Goal: Information Seeking & Learning: Check status

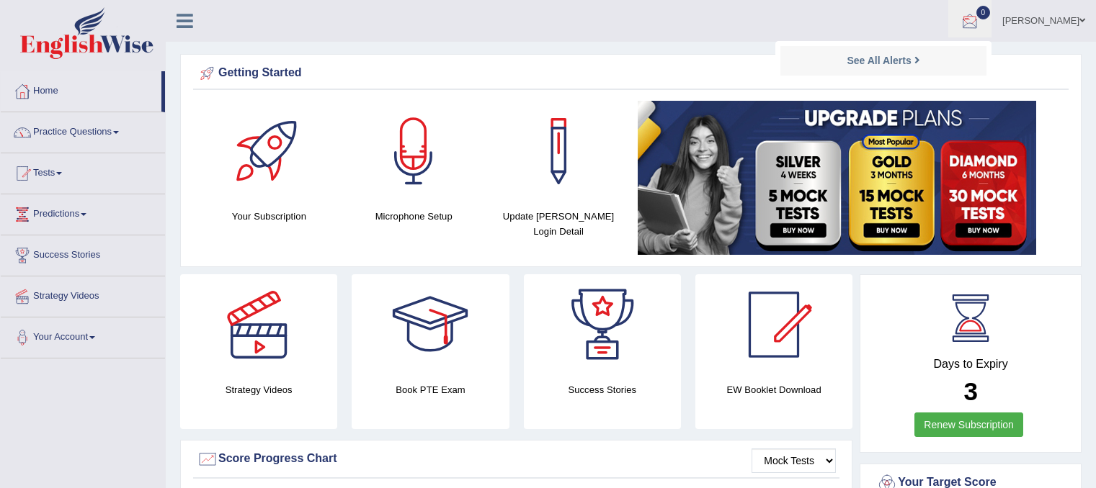
click at [981, 24] on div at bounding box center [970, 22] width 22 height 22
click at [59, 174] on link "Tests" at bounding box center [83, 171] width 164 height 36
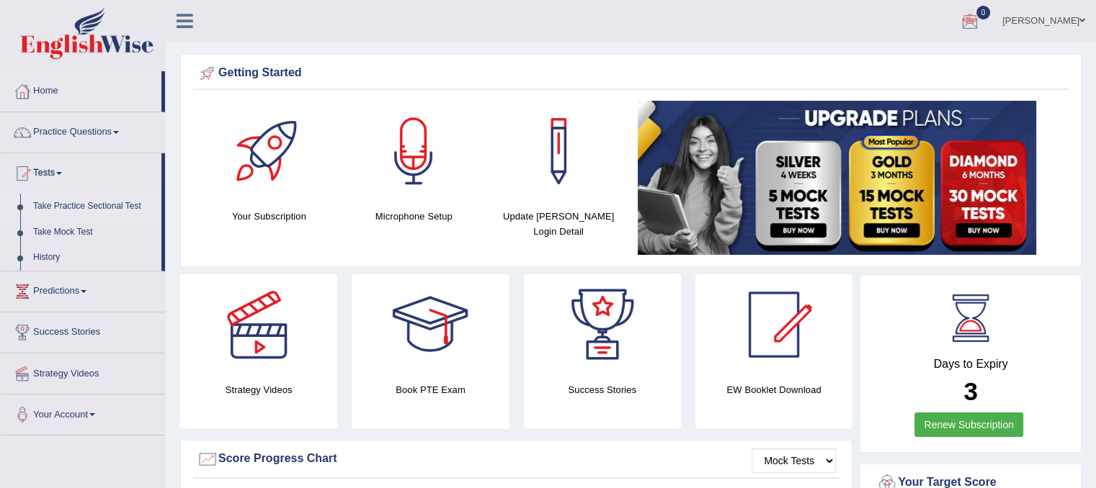
click at [76, 209] on link "Take Practice Sectional Test" at bounding box center [94, 207] width 135 height 26
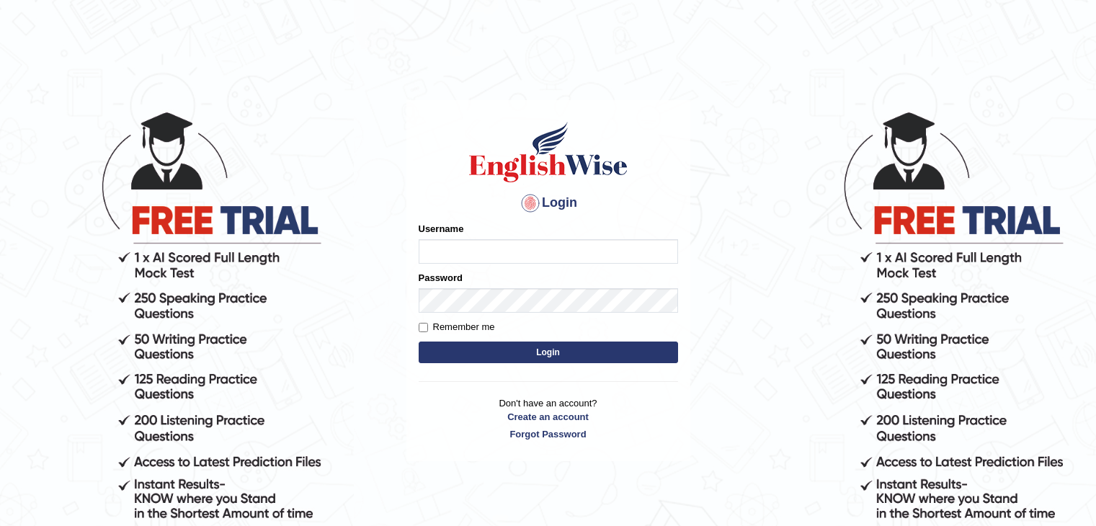
type input "Mannkang"
click at [580, 344] on button "Login" at bounding box center [548, 353] width 259 height 22
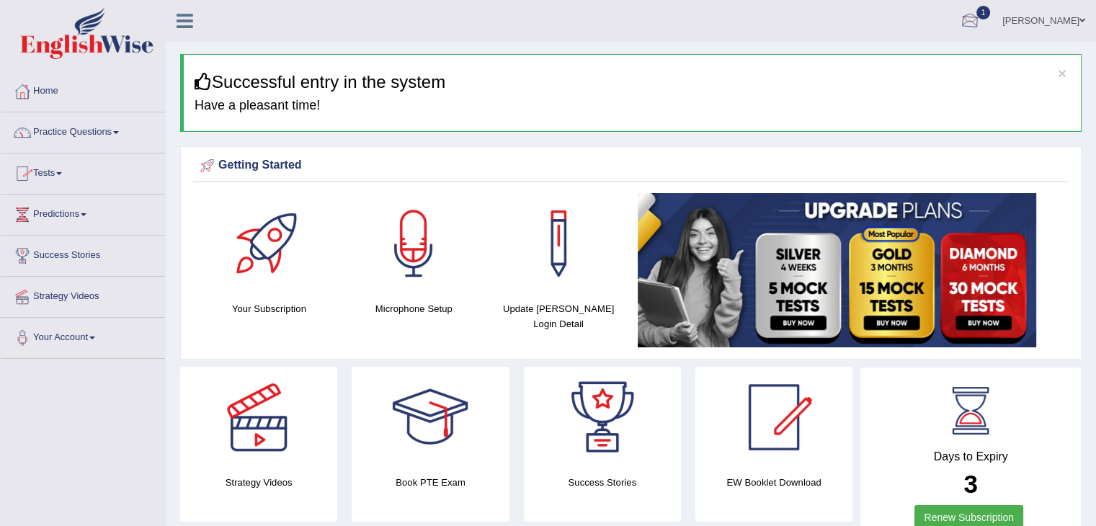
click at [981, 24] on div at bounding box center [970, 22] width 22 height 22
click at [948, 34] on ul "Manpreet Toggle navigation Username: Mannkang Access Type: Online Subscription:…" at bounding box center [770, 20] width 651 height 41
click at [934, 61] on div "× Successful entry in the system Have a pleasant time!" at bounding box center [630, 93] width 901 height 78
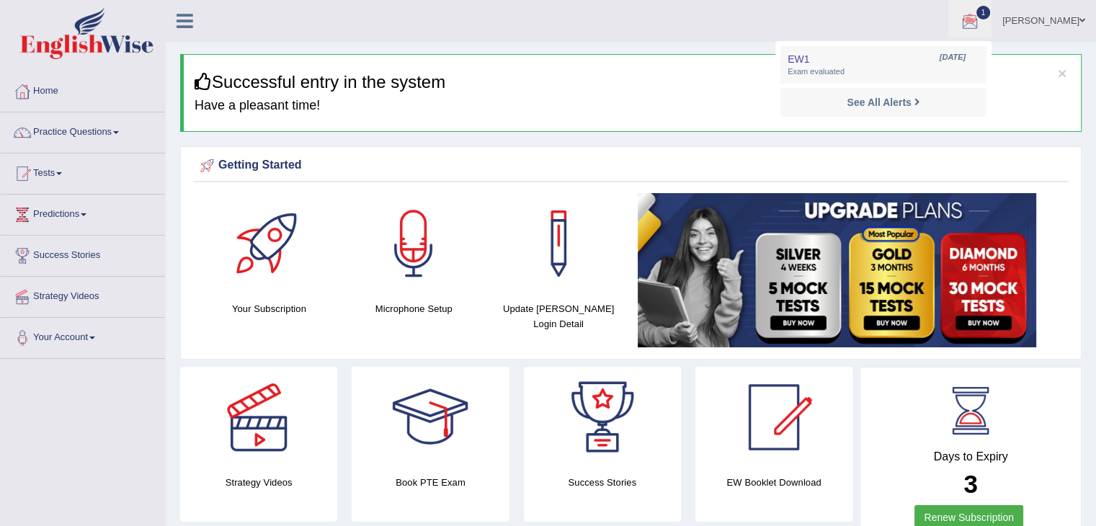
click at [849, 67] on div "× Successful entry in the system Have a pleasant time!" at bounding box center [630, 93] width 901 height 78
click at [50, 128] on link "Practice Questions" at bounding box center [83, 130] width 164 height 36
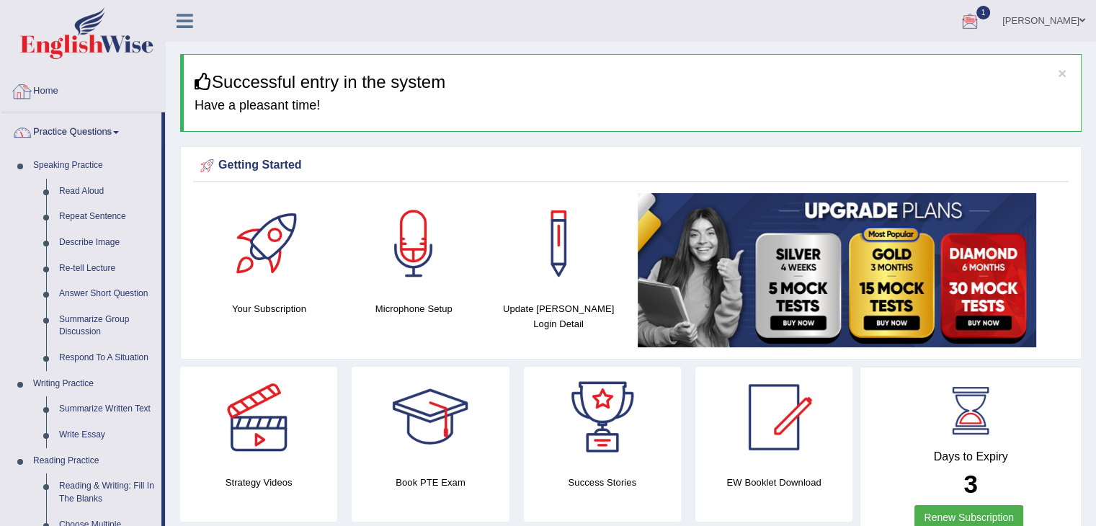
click at [67, 79] on link "Home" at bounding box center [83, 89] width 164 height 36
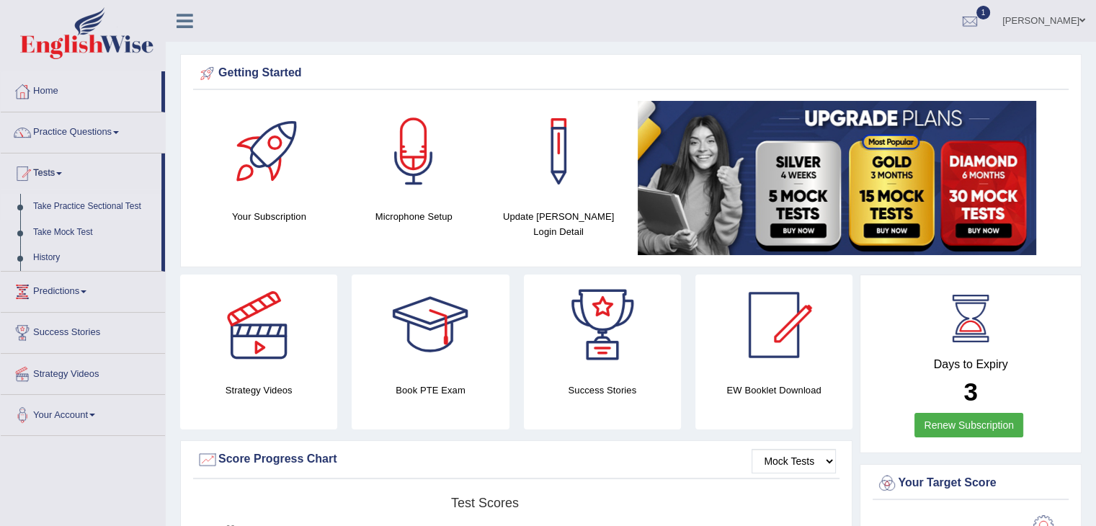
click at [56, 205] on link "Take Practice Sectional Test" at bounding box center [94, 207] width 135 height 26
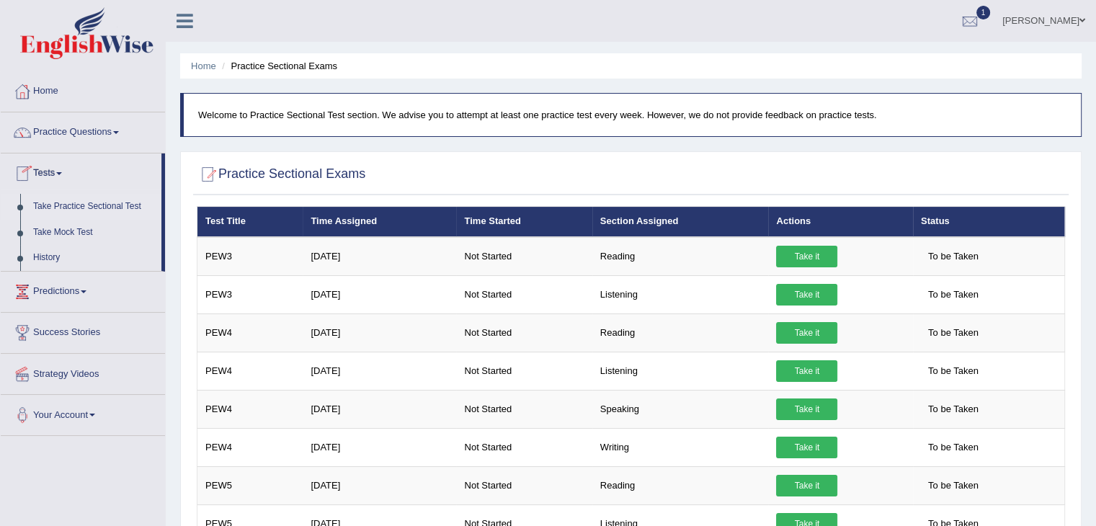
click at [66, 206] on link "Take Practice Sectional Test" at bounding box center [94, 207] width 135 height 26
click at [46, 259] on link "History" at bounding box center [94, 258] width 135 height 26
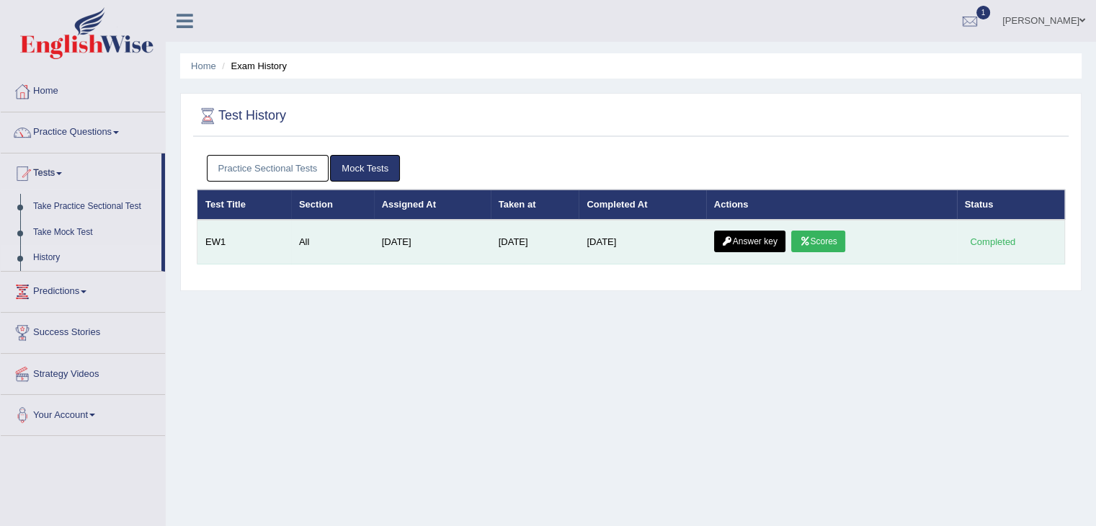
click at [772, 242] on link "Answer key" at bounding box center [749, 242] width 71 height 22
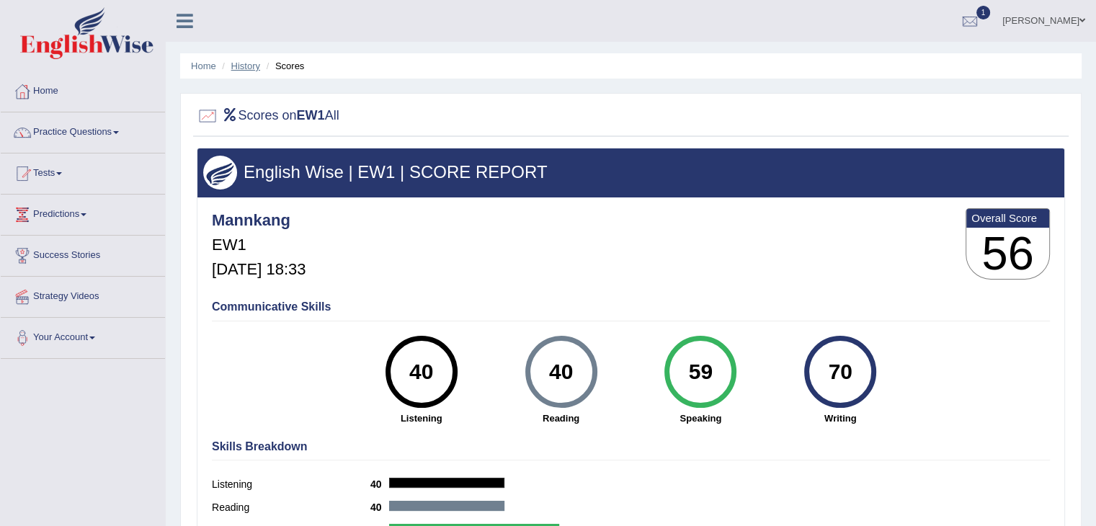
click at [242, 69] on link "History" at bounding box center [245, 66] width 29 height 11
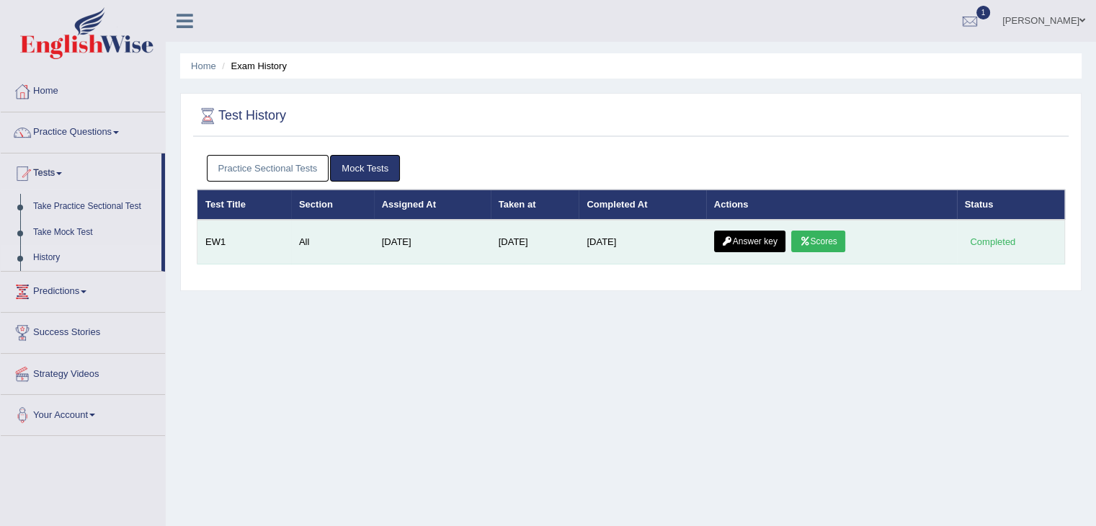
click at [741, 239] on link "Answer key" at bounding box center [749, 242] width 71 height 22
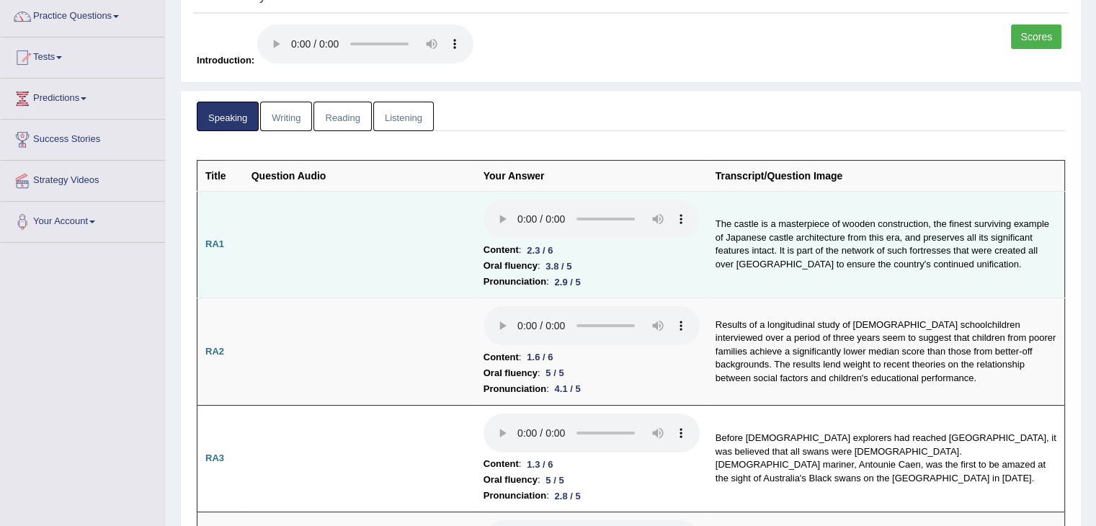
scroll to position [14, 0]
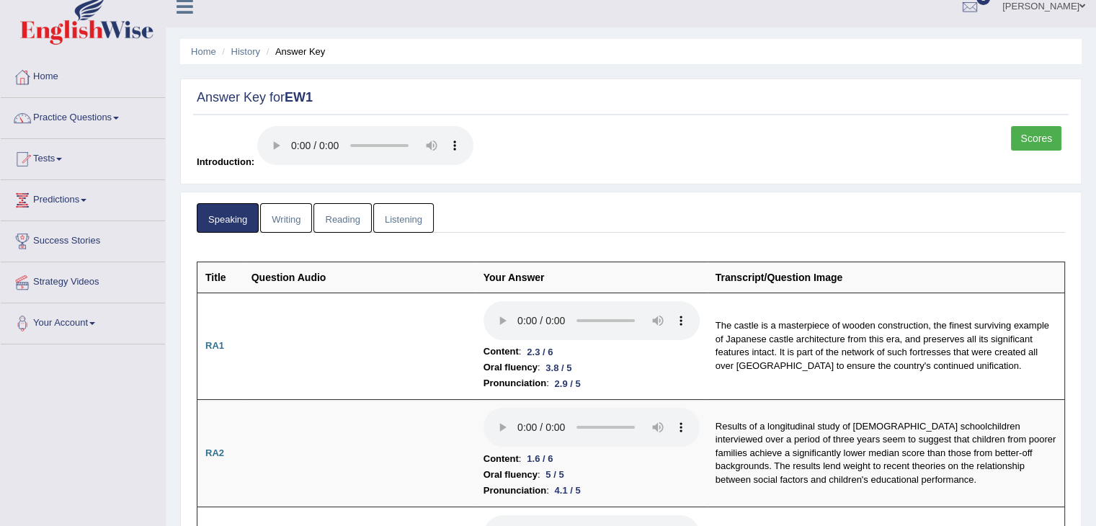
click at [287, 228] on link "Writing" at bounding box center [286, 218] width 52 height 30
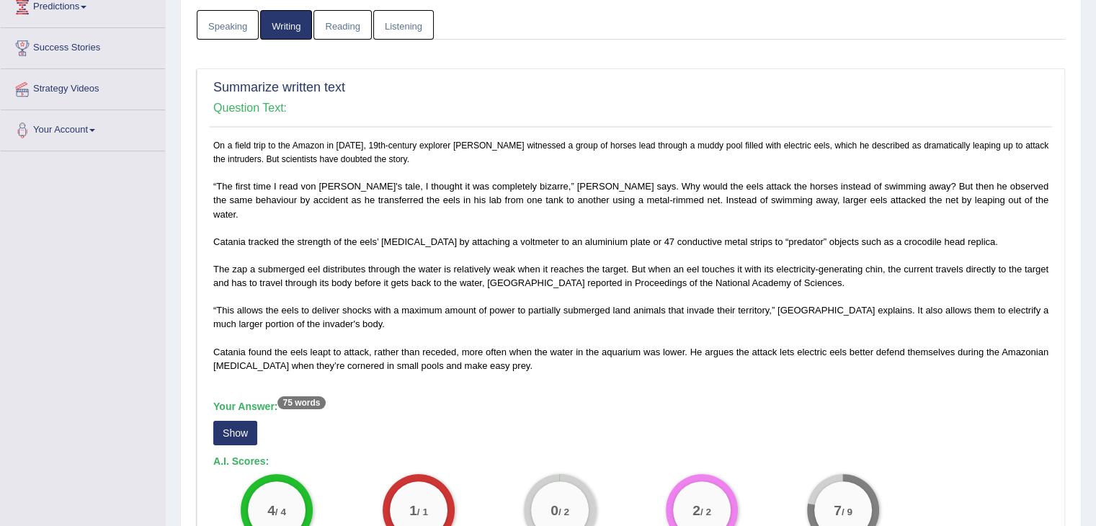
scroll to position [161, 0]
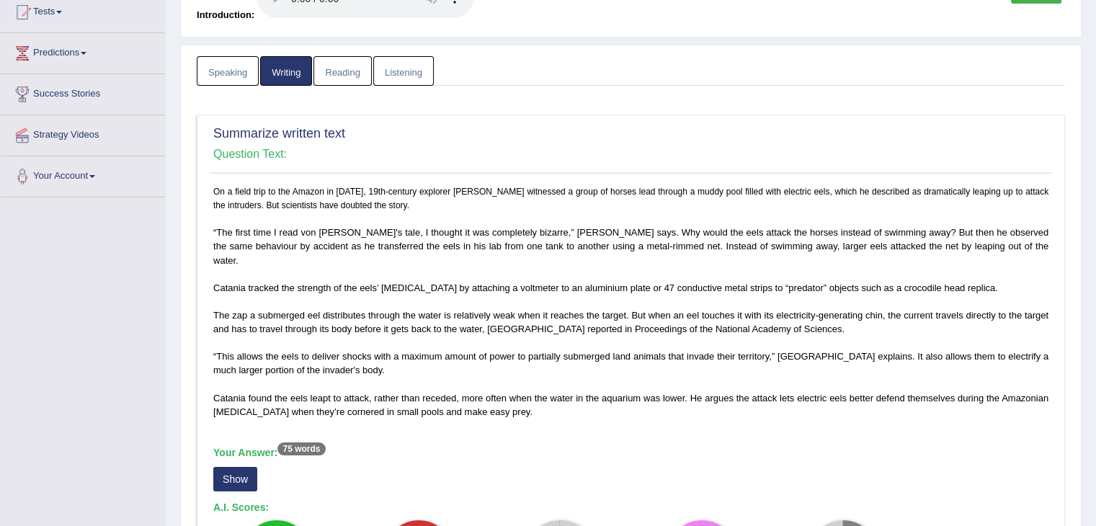
click at [367, 66] on link "Reading" at bounding box center [342, 71] width 58 height 30
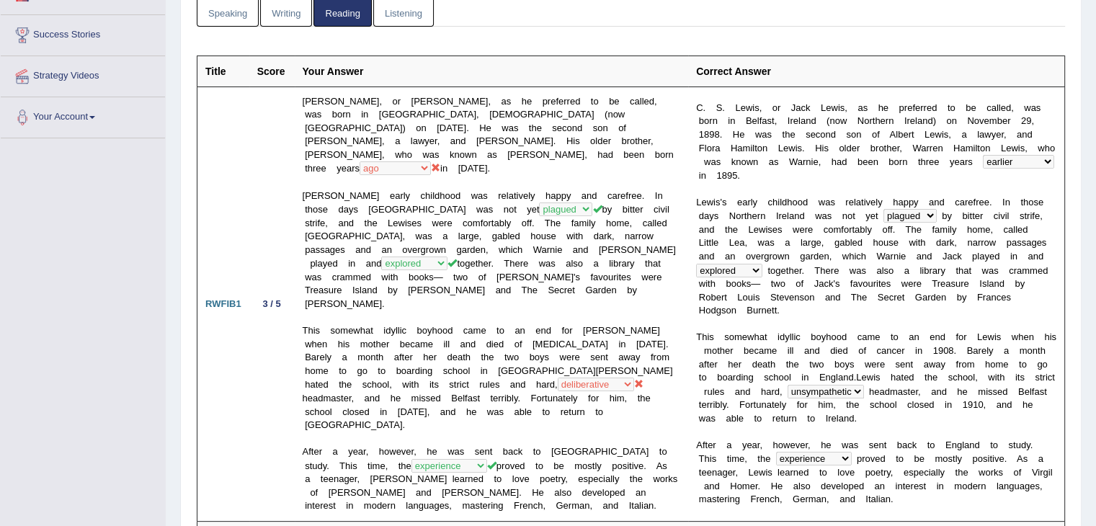
scroll to position [0, 0]
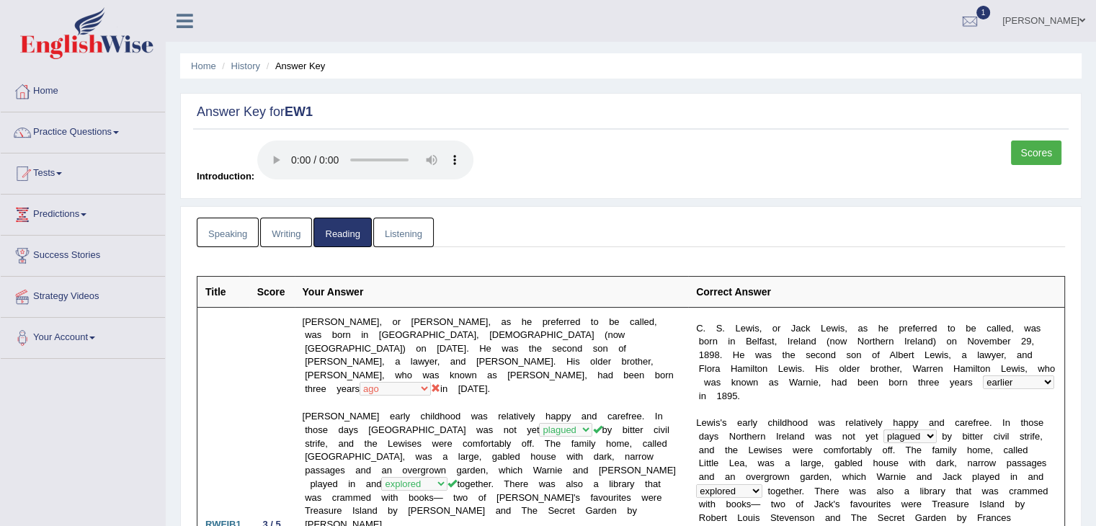
click at [411, 228] on link "Listening" at bounding box center [403, 233] width 61 height 30
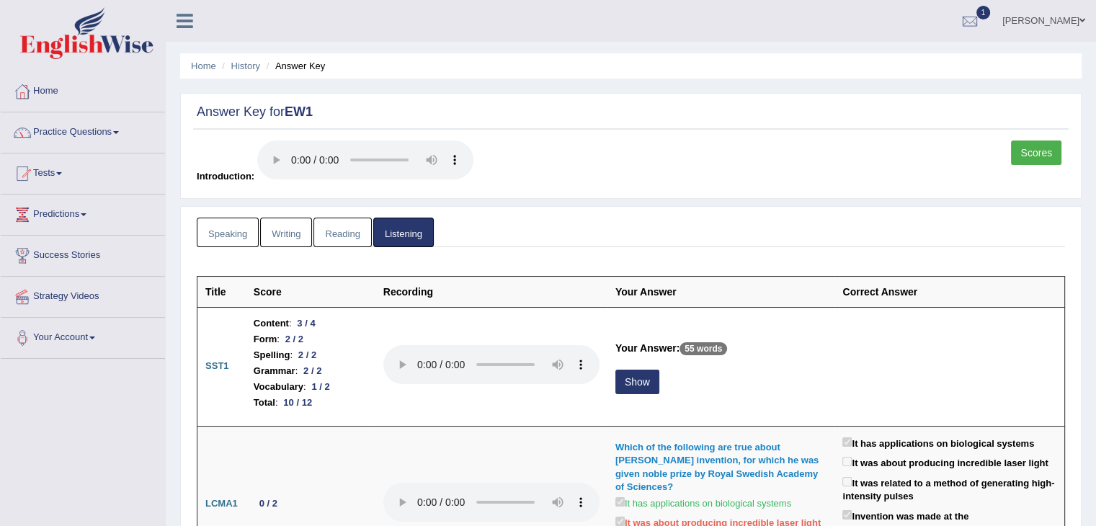
click at [1035, 141] on link "Scores" at bounding box center [1036, 152] width 50 height 24
